Goal: Check status: Check status

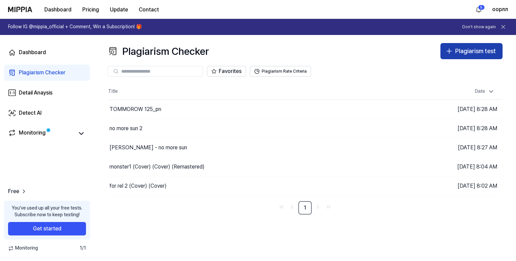
click at [462, 49] on div "Plagiarism test" at bounding box center [475, 51] width 41 height 10
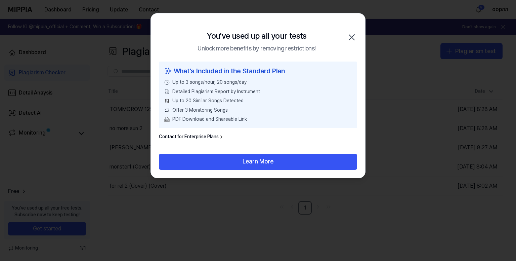
click at [351, 36] on icon "button" at bounding box center [351, 37] width 11 height 11
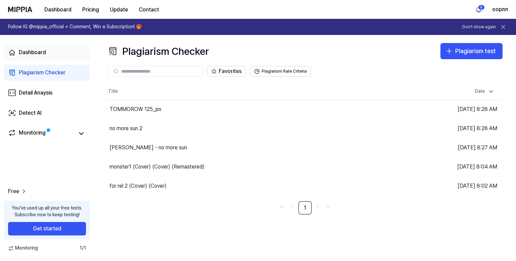
click at [61, 52] on link "Dashboard" at bounding box center [47, 52] width 86 height 16
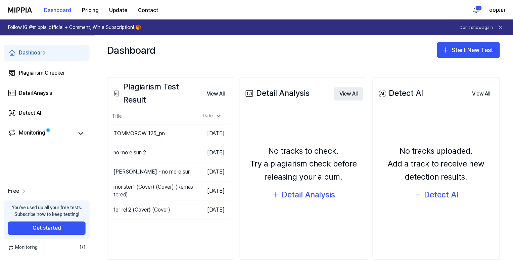
scroll to position [67, 0]
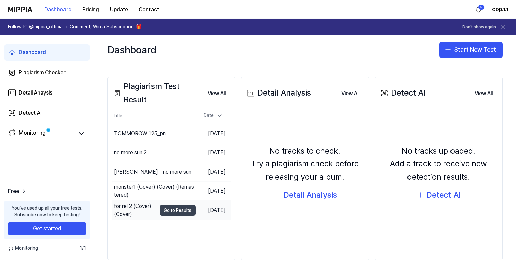
click at [170, 208] on button "Go to Results" at bounding box center [177, 209] width 36 height 11
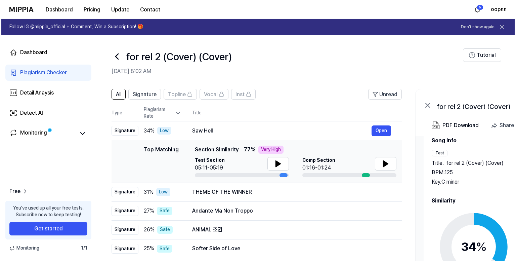
scroll to position [20, 0]
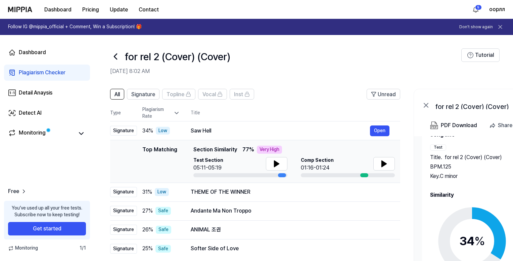
click at [470, 222] on icon at bounding box center [472, 241] width 84 height 84
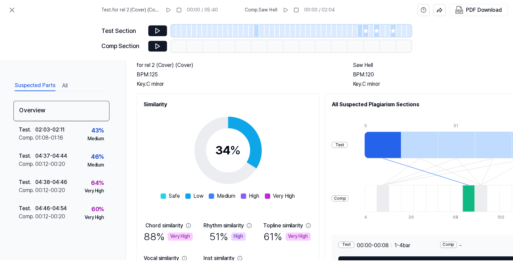
scroll to position [98, 0]
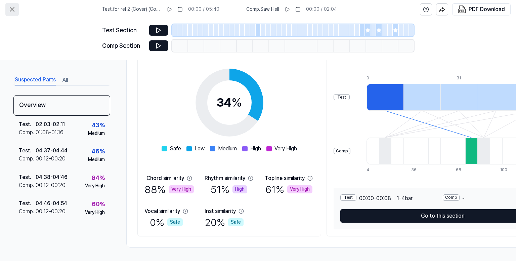
click at [11, 6] on icon at bounding box center [12, 9] width 8 height 8
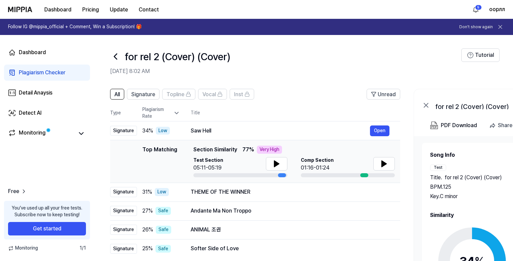
click at [115, 55] on icon at bounding box center [115, 56] width 3 height 5
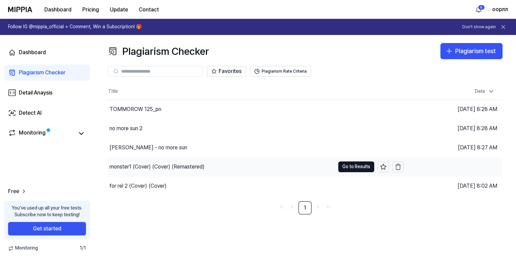
click at [177, 163] on div "monster1 (Cover) (Cover) (Remastered)" at bounding box center [156, 167] width 95 height 8
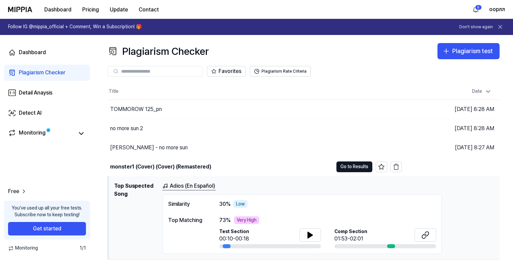
scroll to position [34, 0]
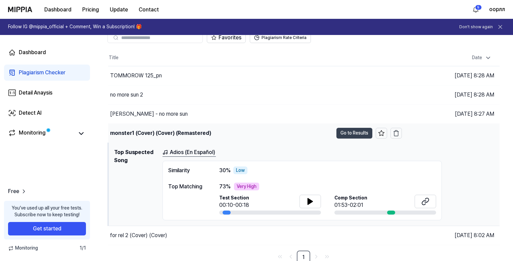
click at [352, 129] on button "Go to Results" at bounding box center [354, 133] width 36 height 11
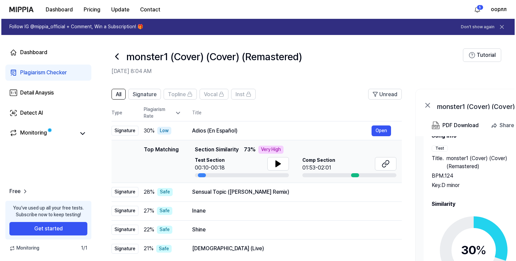
scroll to position [28, 0]
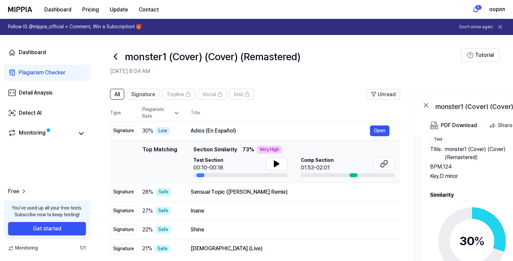
click at [464, 238] on div "30 %" at bounding box center [472, 241] width 26 height 18
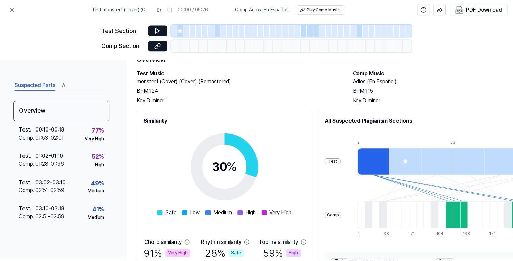
scroll to position [31, 0]
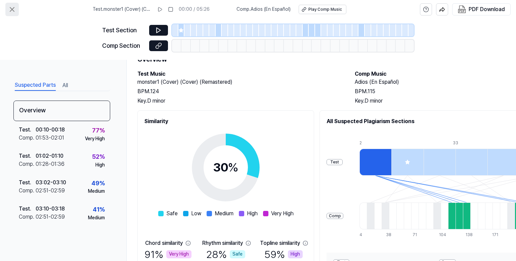
click at [7, 8] on button at bounding box center [11, 9] width 13 height 13
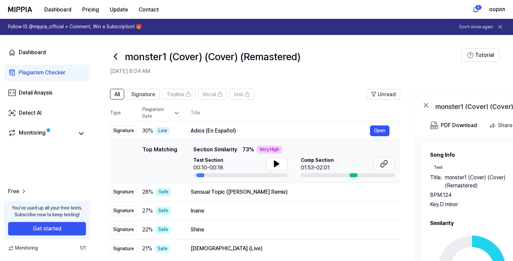
click at [108, 53] on header "monster1 (Cover) (Cover) (Remastered) [DATE] 8:04 AM Tutorial" at bounding box center [303, 58] width 419 height 47
click at [115, 56] on icon at bounding box center [115, 56] width 3 height 5
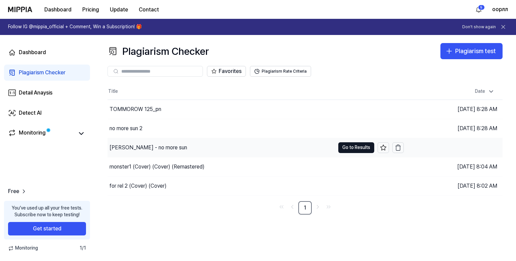
click at [218, 146] on div "[PERSON_NAME] - no more sun" at bounding box center [220, 147] width 227 height 19
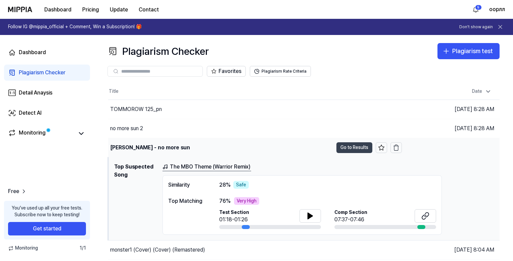
click at [358, 144] on button "Go to Results" at bounding box center [354, 147] width 36 height 11
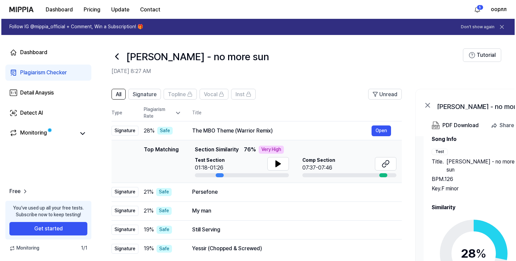
scroll to position [28, 0]
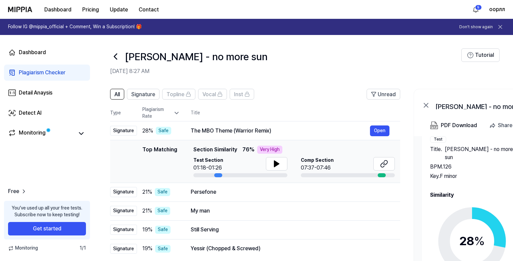
click at [471, 218] on icon at bounding box center [472, 241] width 84 height 84
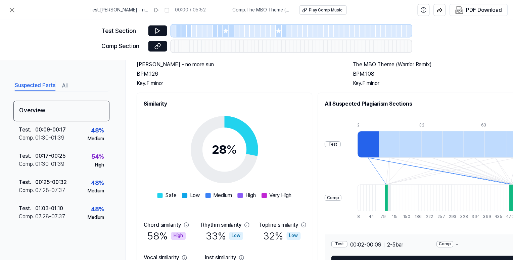
scroll to position [0, 0]
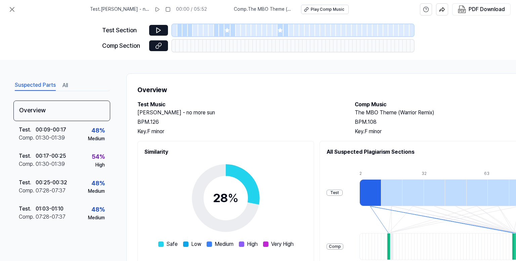
click at [176, 31] on div at bounding box center [174, 30] width 5 height 12
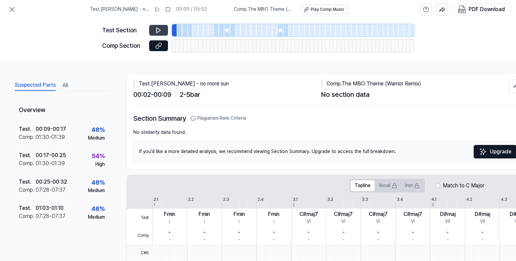
drag, startPoint x: 146, startPoint y: 33, endPoint x: 154, endPoint y: 31, distance: 8.2
click at [146, 32] on div "Test Section" at bounding box center [258, 30] width 312 height 12
click at [154, 31] on button at bounding box center [158, 30] width 19 height 11
click at [180, 31] on div at bounding box center [179, 30] width 5 height 12
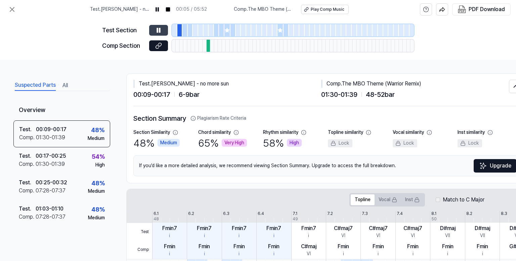
click at [157, 30] on icon at bounding box center [157, 30] width 1 height 4
click at [158, 30] on icon at bounding box center [158, 30] width 7 height 7
click at [159, 30] on icon at bounding box center [158, 30] width 7 height 7
click at [186, 30] on div at bounding box center [184, 30] width 5 height 12
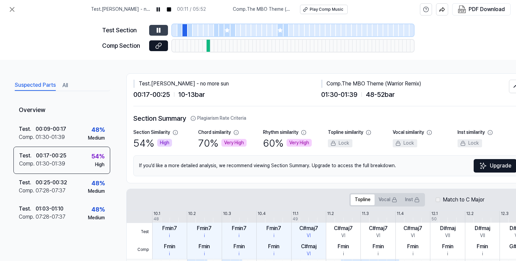
click at [160, 30] on icon at bounding box center [158, 30] width 7 height 7
click at [159, 29] on icon at bounding box center [158, 30] width 7 height 7
click at [160, 30] on icon at bounding box center [158, 30] width 4 height 5
drag, startPoint x: 226, startPoint y: 31, endPoint x: 213, endPoint y: 34, distance: 12.9
click at [226, 31] on icon at bounding box center [227, 30] width 4 height 4
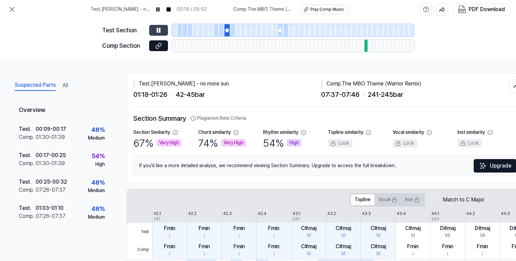
click at [159, 29] on icon at bounding box center [159, 30] width 1 height 4
click at [159, 30] on icon at bounding box center [158, 30] width 7 height 7
click at [158, 29] on icon at bounding box center [158, 30] width 7 height 7
click at [11, 5] on icon at bounding box center [12, 9] width 8 height 8
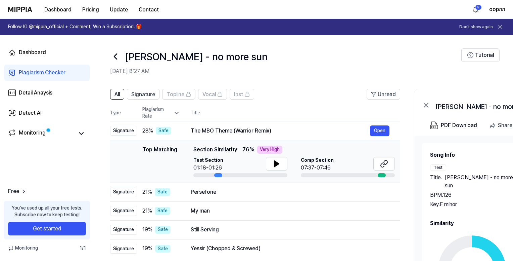
click at [114, 58] on icon at bounding box center [115, 56] width 11 height 11
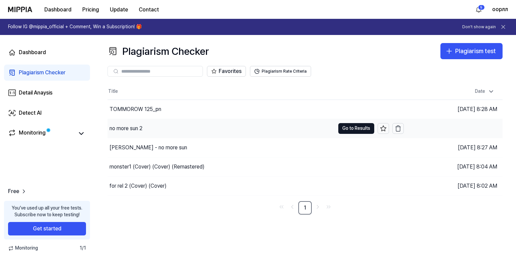
click at [155, 126] on div "no more sun 2" at bounding box center [220, 128] width 227 height 19
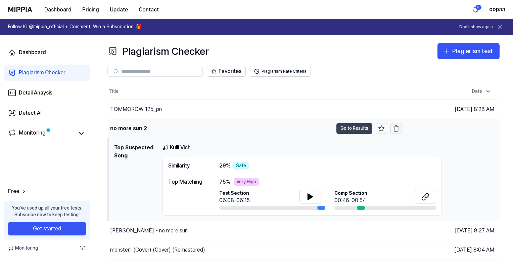
click at [355, 124] on button "Go to Results" at bounding box center [354, 128] width 36 height 11
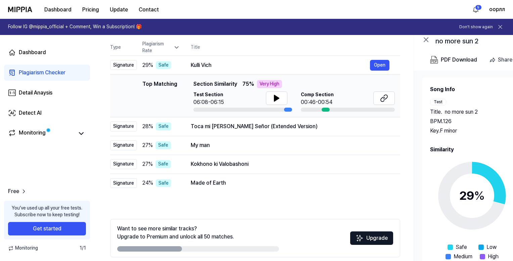
scroll to position [94, 0]
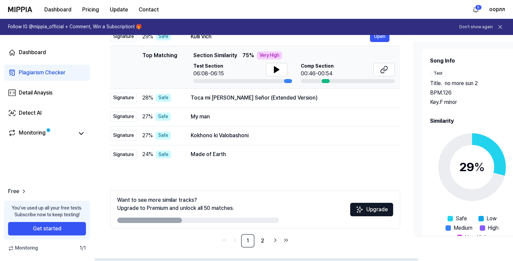
click at [473, 146] on icon at bounding box center [472, 167] width 84 height 84
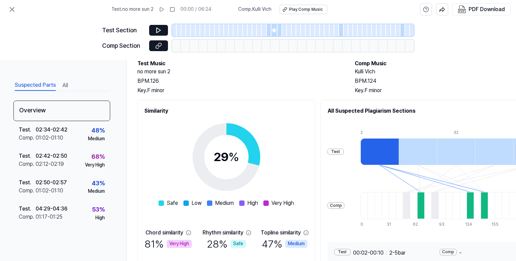
scroll to position [98, 0]
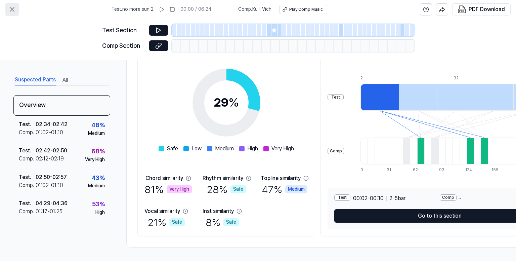
click at [14, 9] on icon at bounding box center [12, 9] width 8 height 8
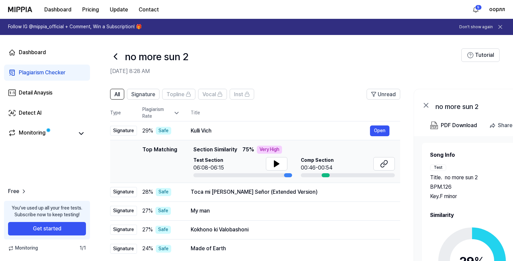
click at [118, 55] on icon at bounding box center [115, 56] width 11 height 11
